Goal: Check status: Check status

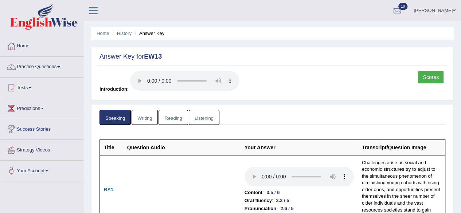
click at [430, 74] on link "Scores" at bounding box center [431, 77] width 26 height 12
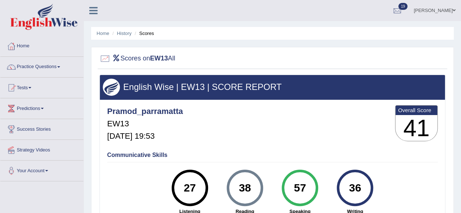
click at [120, 36] on li "History" at bounding box center [120, 33] width 21 height 7
click at [122, 33] on link "History" at bounding box center [124, 33] width 15 height 5
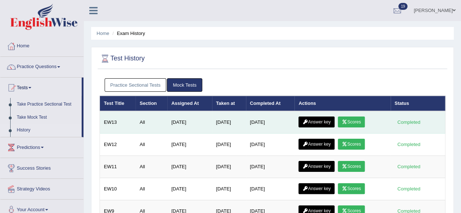
click at [319, 118] on link "Answer key" at bounding box center [317, 122] width 36 height 11
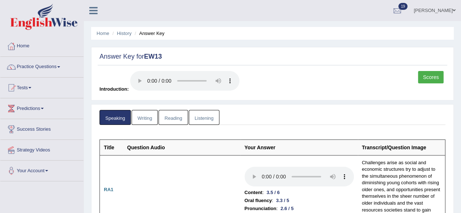
click at [211, 118] on link "Listening" at bounding box center [204, 117] width 31 height 15
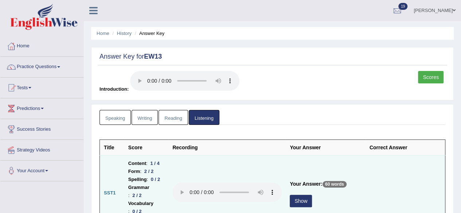
scroll to position [109, 0]
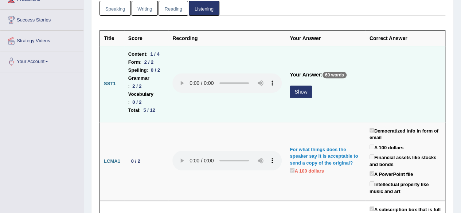
click at [312, 86] on button "Show" at bounding box center [301, 92] width 22 height 12
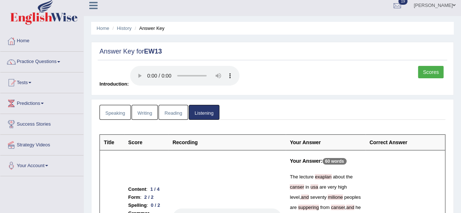
scroll to position [73, 0]
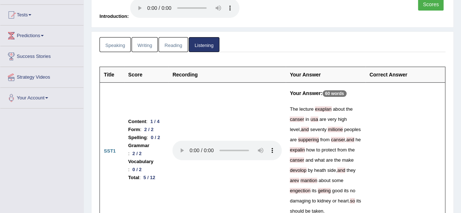
click at [175, 45] on link "Reading" at bounding box center [173, 44] width 29 height 15
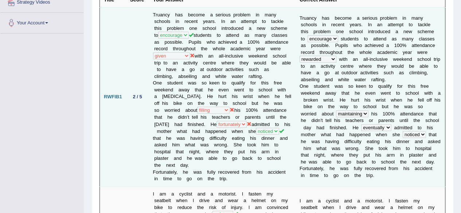
scroll to position [0, 0]
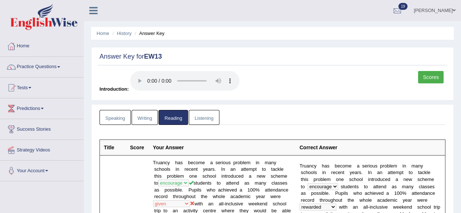
click at [147, 120] on link "Writing" at bounding box center [145, 117] width 26 height 15
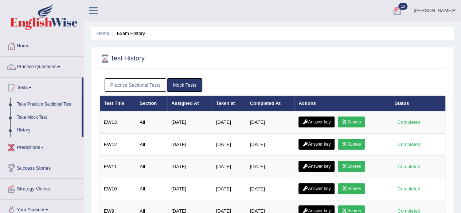
click at [392, 12] on div at bounding box center [397, 10] width 11 height 11
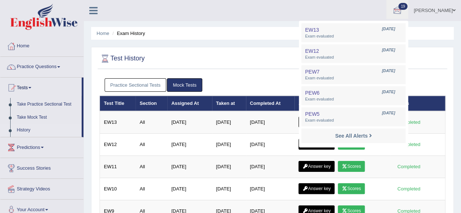
click at [415, 59] on div at bounding box center [273, 58] width 346 height 15
